Goal: Check status: Check status

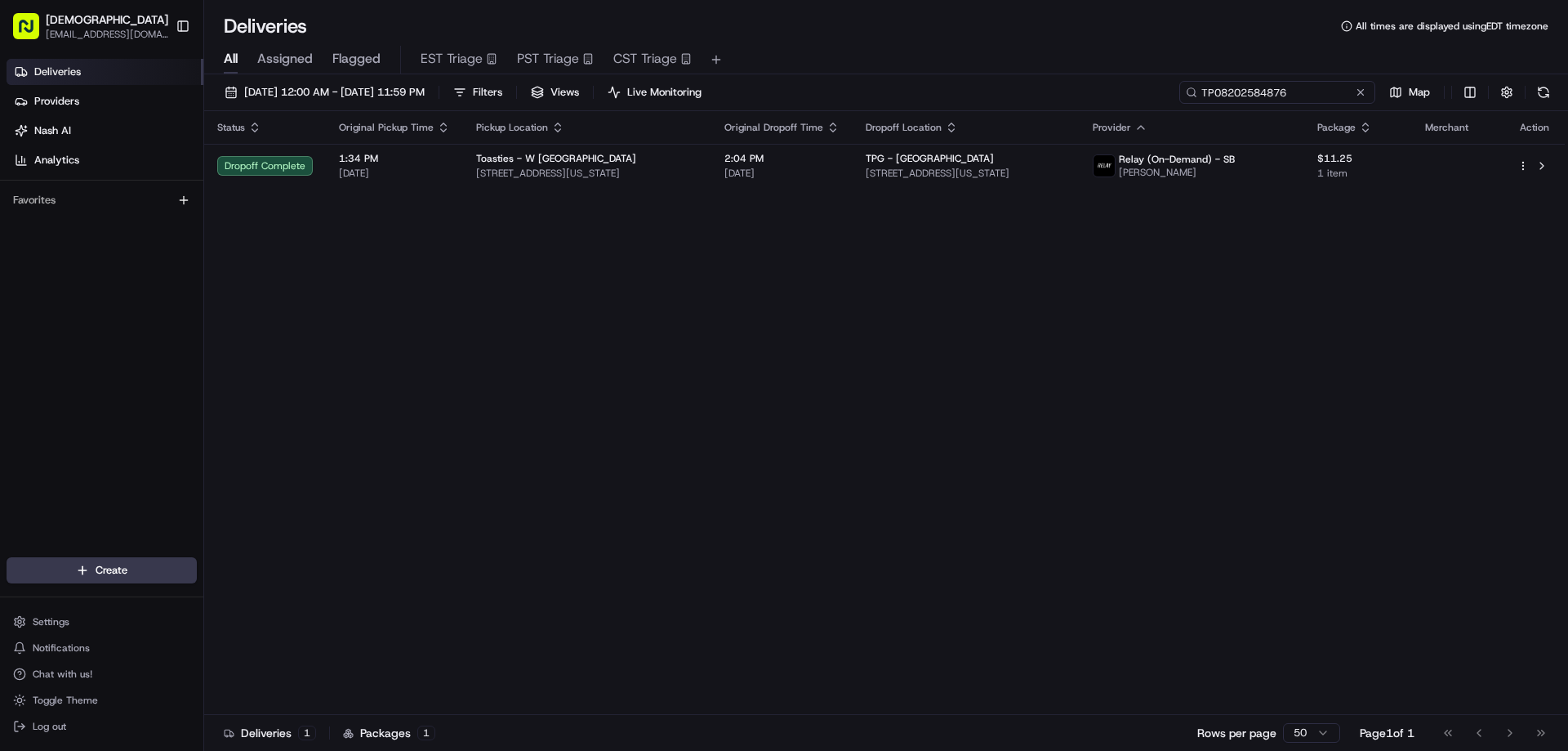
click at [1285, 90] on input "TP08202584876" at bounding box center [1277, 93] width 196 height 23
paste input "Stitch Fix"
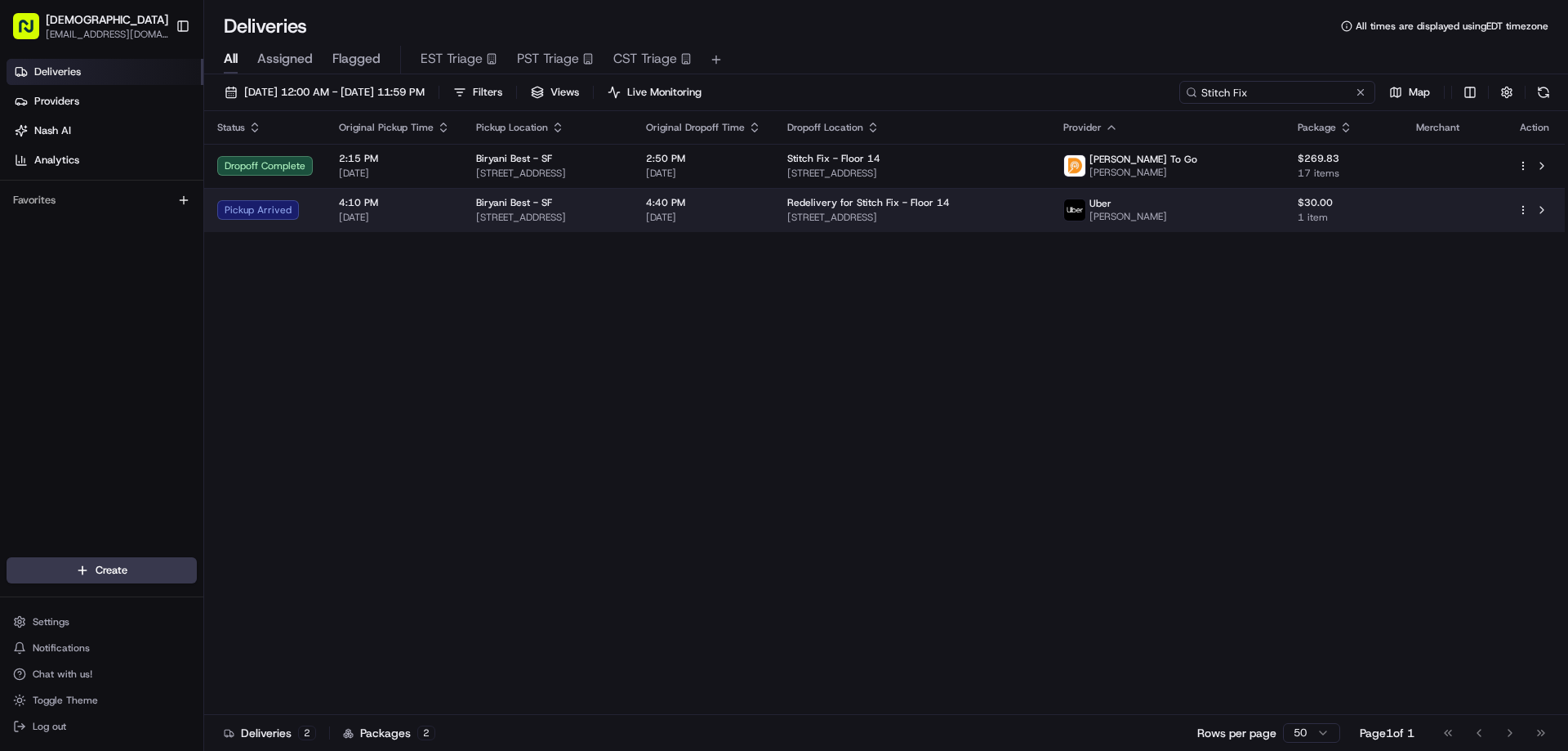
type input "Stitch Fix"
click at [620, 214] on span "1356 Polk St, San Francisco, CA 94109, USA" at bounding box center [548, 217] width 144 height 13
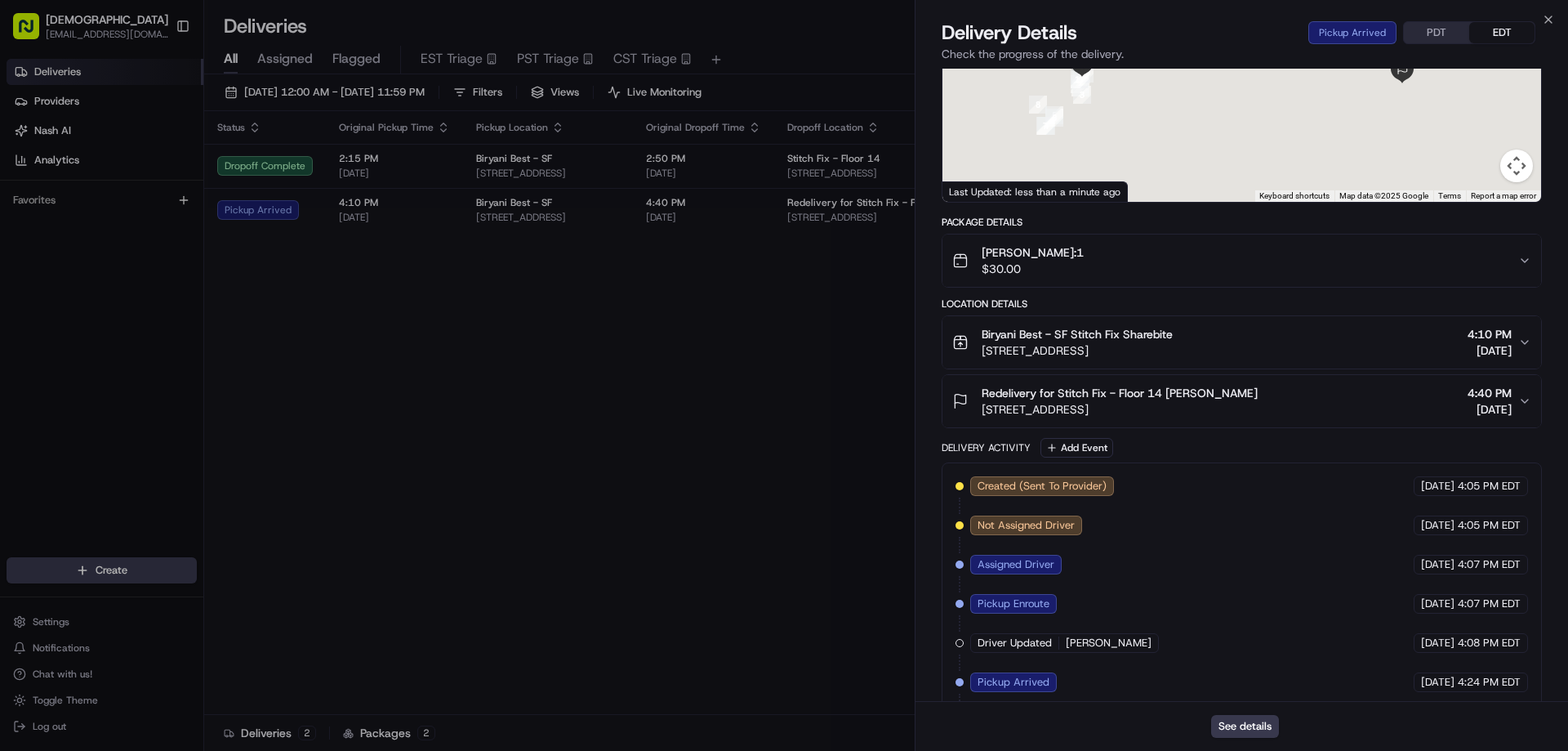
scroll to position [229, 0]
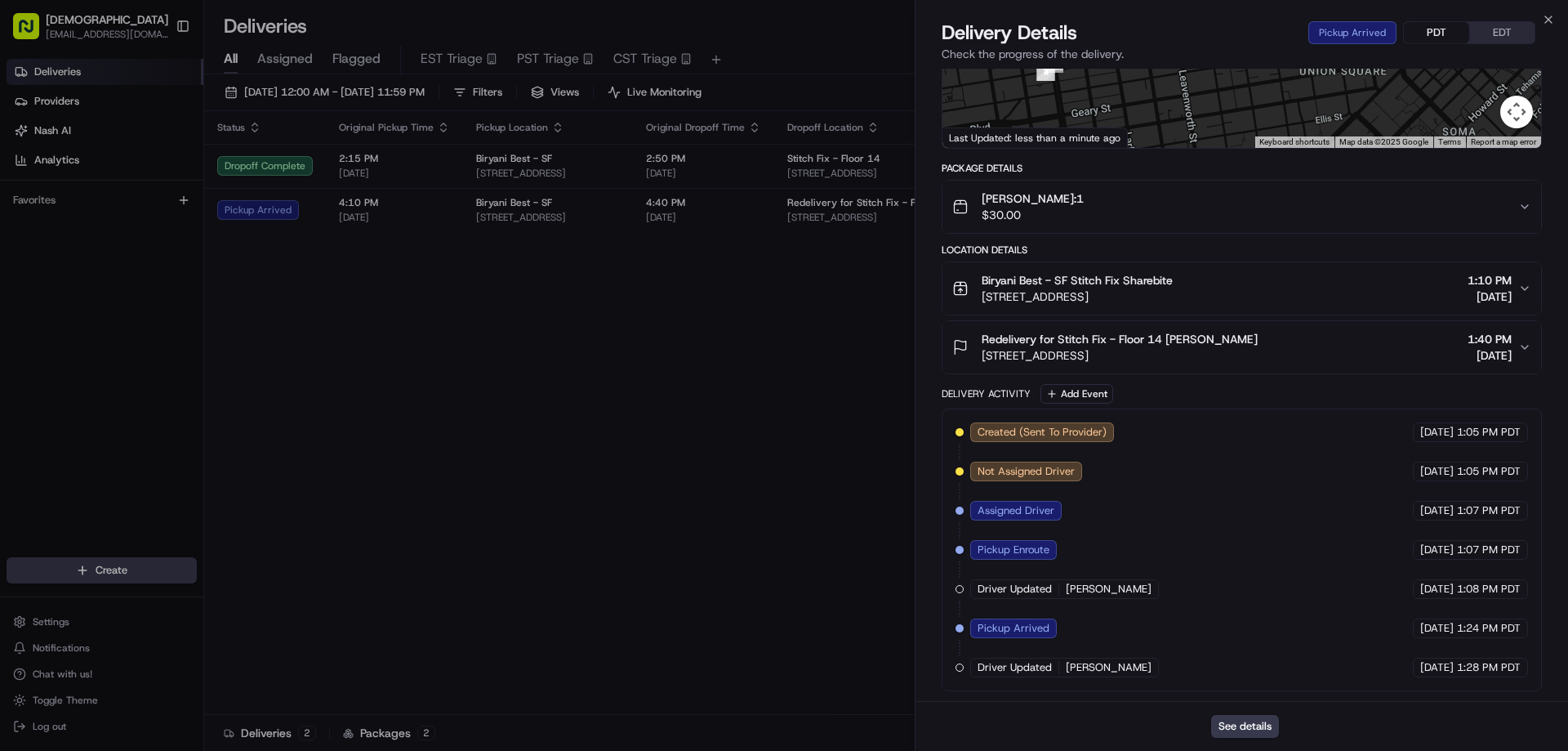
click at [1430, 38] on button "PDT" at bounding box center [1436, 33] width 65 height 21
click at [1475, 28] on button "EDT" at bounding box center [1501, 33] width 65 height 21
click at [1446, 30] on button "PDT" at bounding box center [1436, 33] width 65 height 21
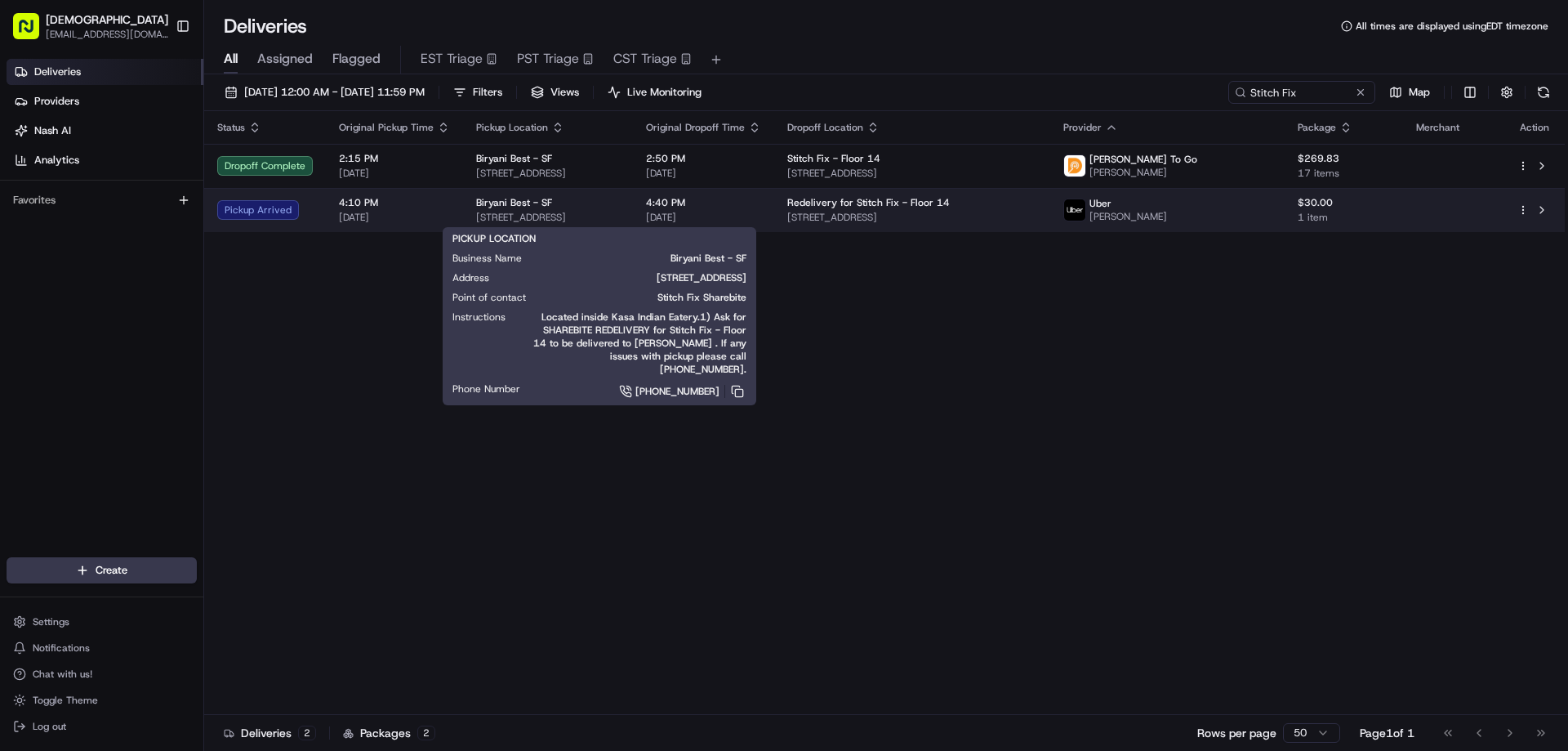
click at [620, 221] on span "1356 Polk St, San Francisco, CA 94109, USA" at bounding box center [548, 217] width 144 height 13
drag, startPoint x: 681, startPoint y: 218, endPoint x: 471, endPoint y: 212, distance: 210.1
click at [471, 212] on td "Biryani Best - SF 1356 Polk St, San Francisco, CA 94109, USA" at bounding box center [548, 209] width 170 height 44
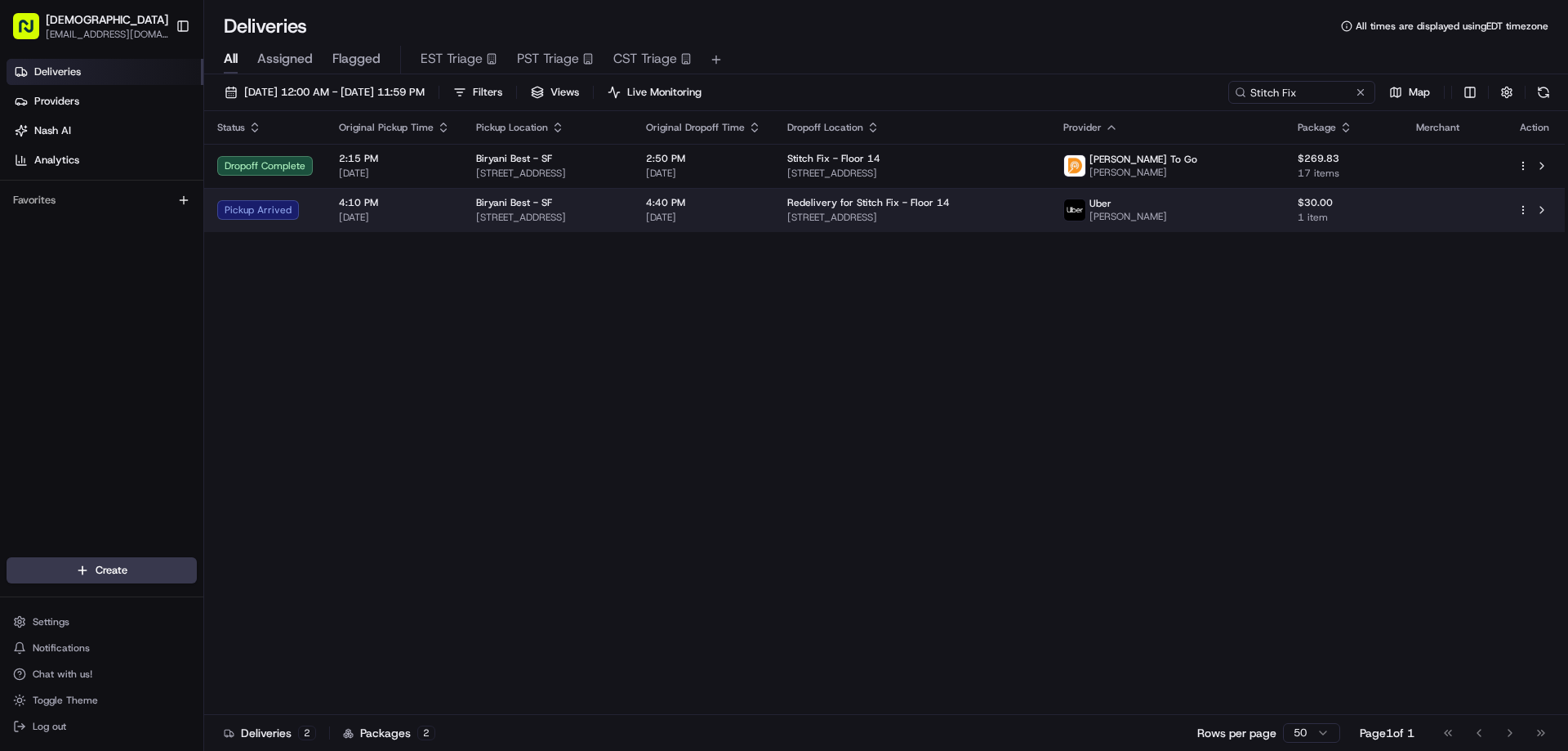
copy span "1356 Polk St, San Francisco, CA 94109, USA"
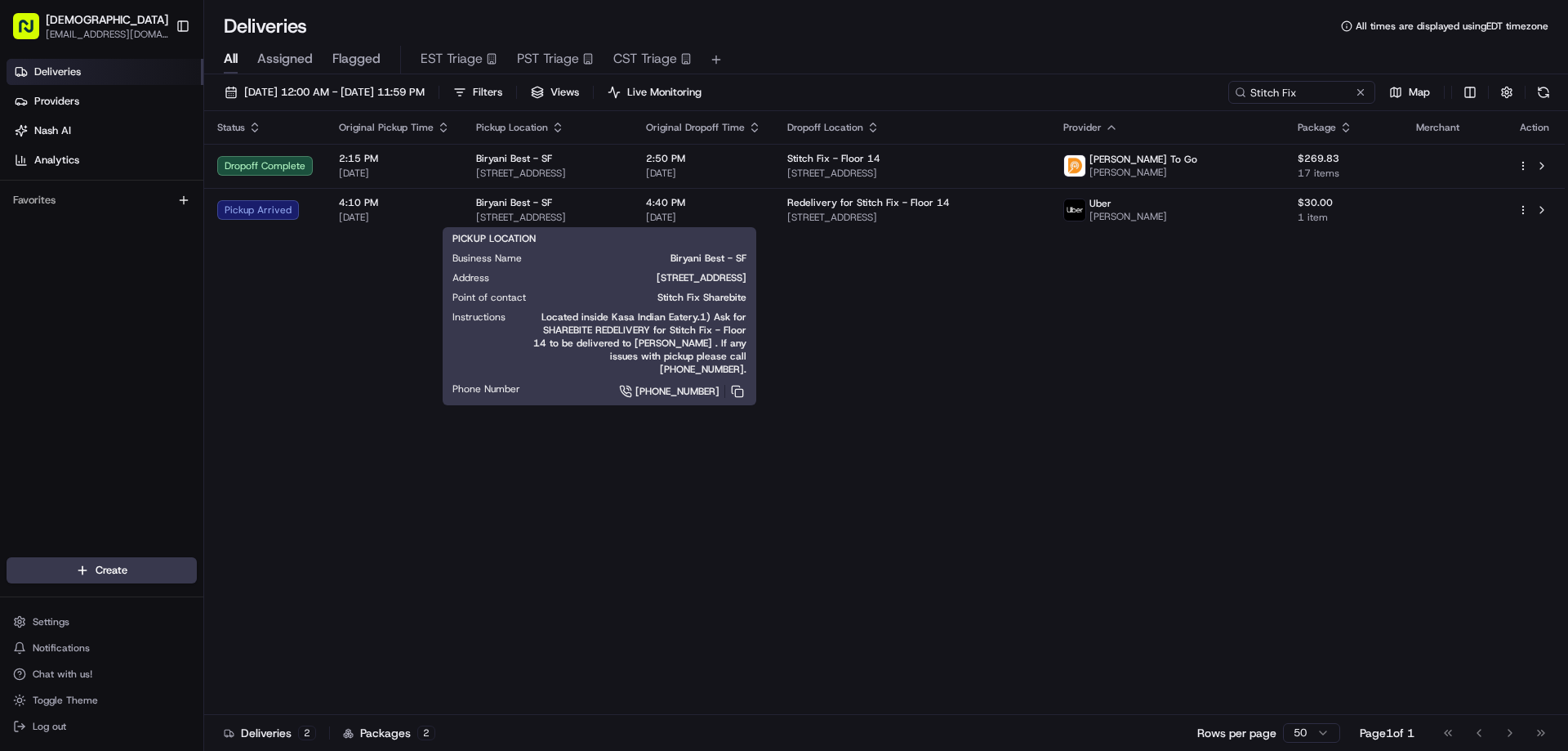
drag, startPoint x: 381, startPoint y: 326, endPoint x: 952, endPoint y: 226, distance: 579.7
click at [386, 322] on div "Status Original Pickup Time Pickup Location Original Dropoff Time Dropoff Locat…" at bounding box center [884, 413] width 1361 height 604
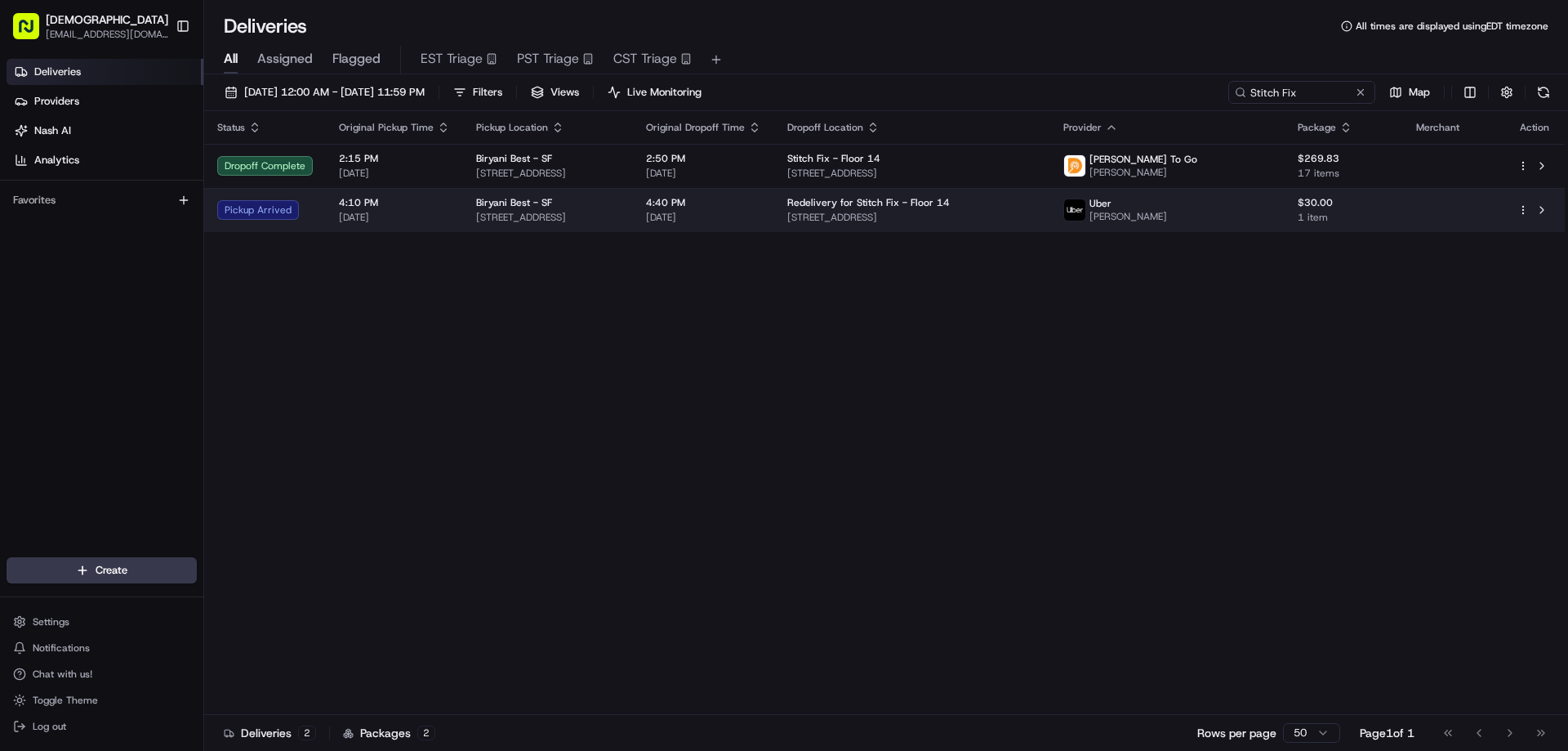
drag, startPoint x: 1116, startPoint y: 213, endPoint x: 888, endPoint y: 221, distance: 228.1
click at [888, 221] on td "Redelivery for Stitch Fix - Floor 14 120 Kearny St, San Francisco, CA 94107, USA" at bounding box center [912, 209] width 276 height 44
copy span "120 Kearny St, San Francisco, CA 94107, USA"
